Goal: Transaction & Acquisition: Book appointment/travel/reservation

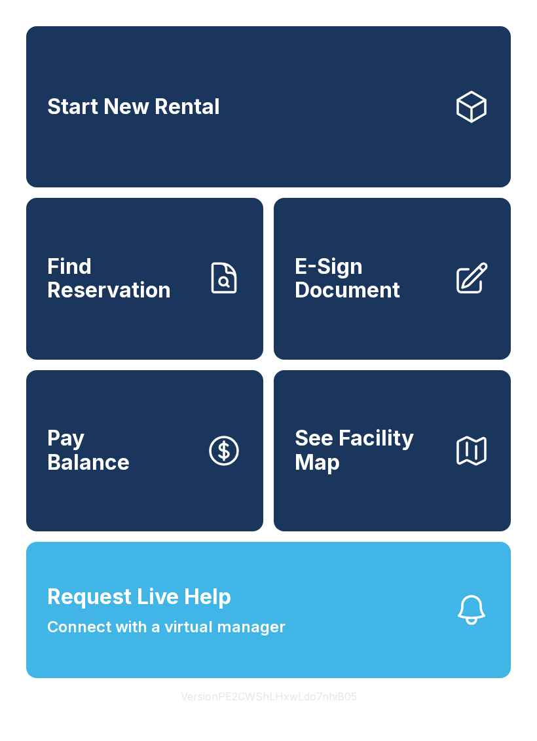
click at [231, 105] on link "Start New Rental" at bounding box center [268, 106] width 485 height 161
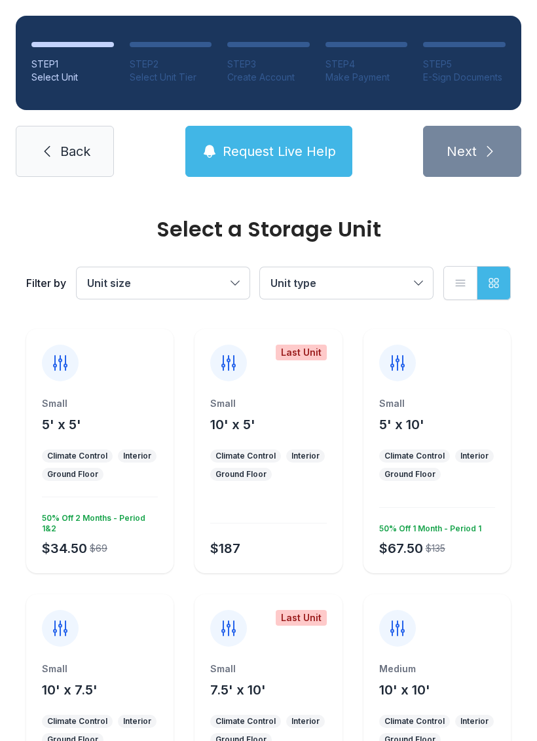
click at [53, 389] on div "Small 5' x 5' Climate Control Interior Ground Floor $34.50 $69 50% Off 2 Months…" at bounding box center [99, 451] width 147 height 244
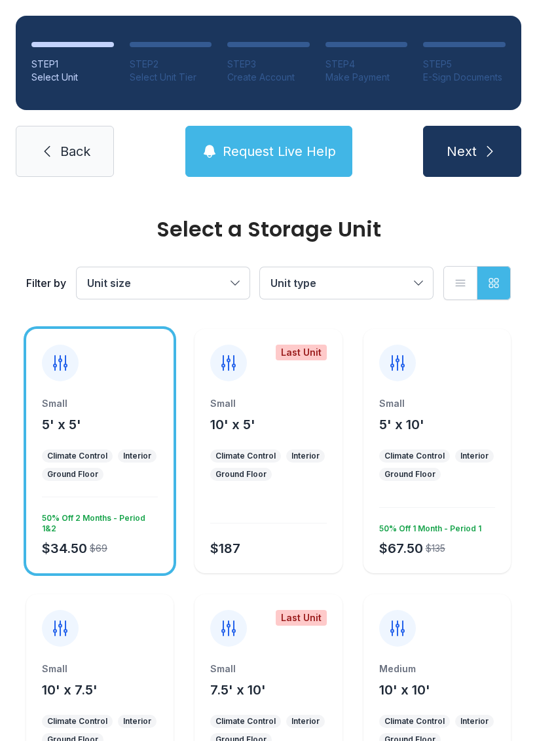
click at [484, 166] on button "Next" at bounding box center [472, 151] width 98 height 51
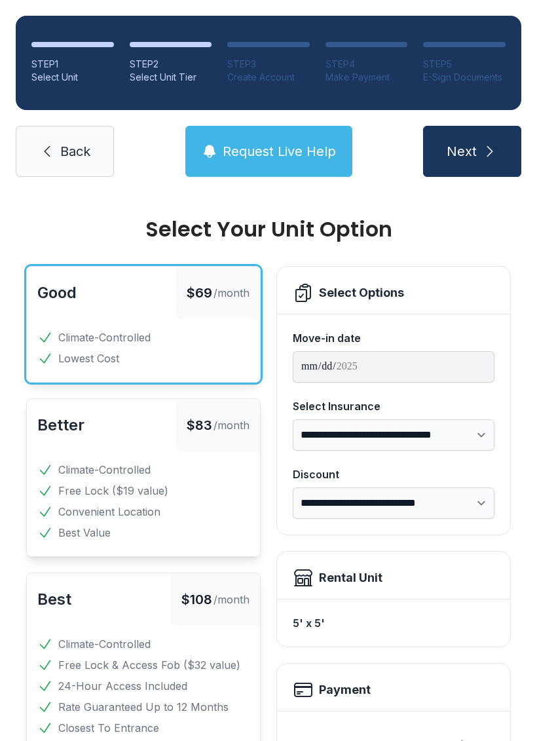
click at [458, 159] on span "Next" at bounding box center [462, 151] width 30 height 18
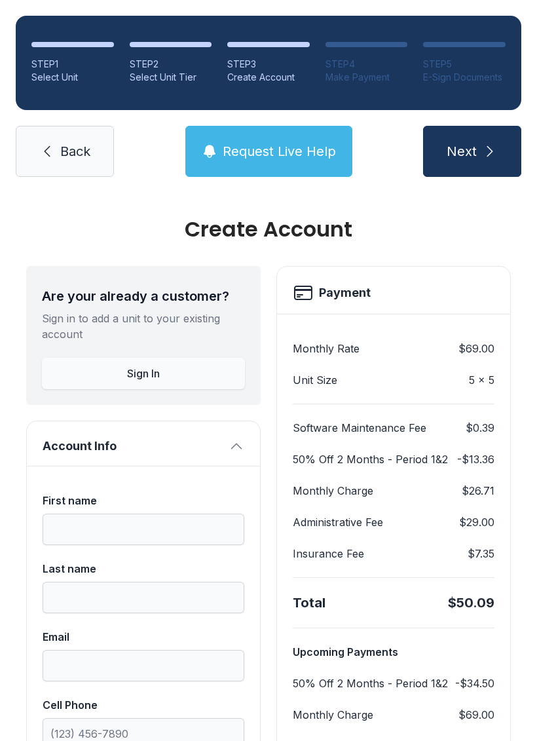
click at [484, 152] on icon "submit" at bounding box center [490, 152] width 16 height 16
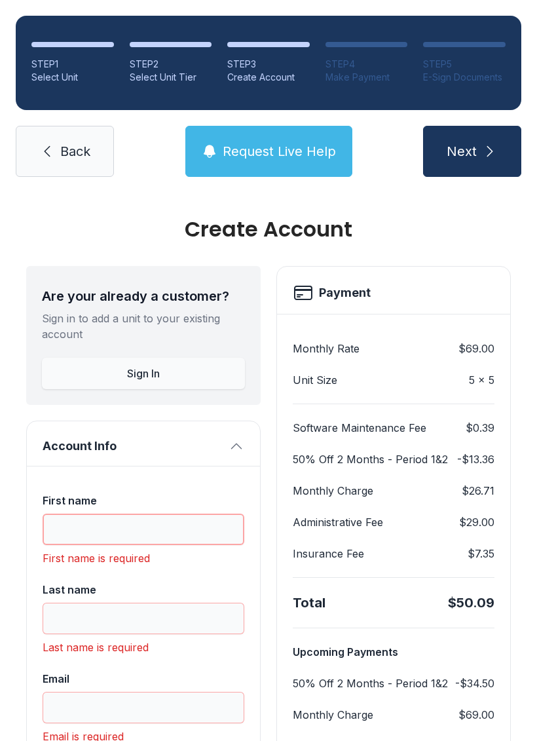
scroll to position [32, 0]
click at [88, 142] on span "Back" at bounding box center [75, 151] width 30 height 18
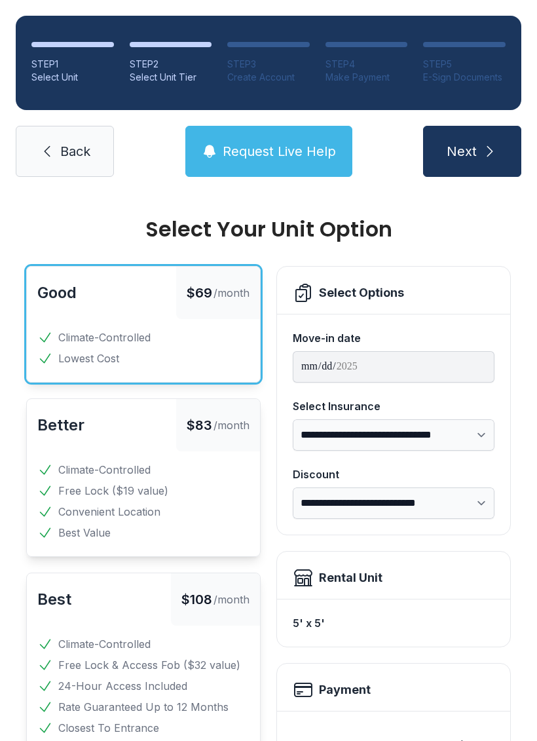
click at [87, 123] on div "STEP 1 Select Unit STEP 2 Select Unit Tier STEP 3 Create Account STEP 4 Make Pa…" at bounding box center [268, 96] width 537 height 193
click at [54, 145] on icon at bounding box center [47, 152] width 16 height 16
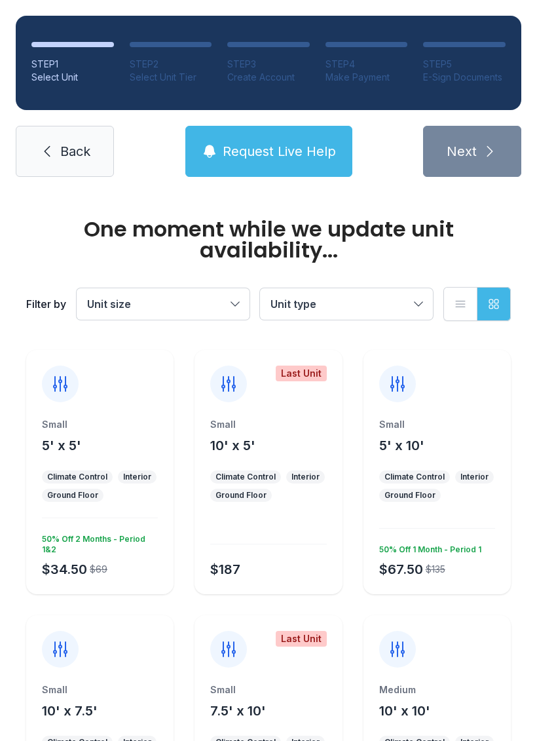
click at [43, 155] on icon at bounding box center [47, 152] width 16 height 16
